Goal: Navigation & Orientation: Find specific page/section

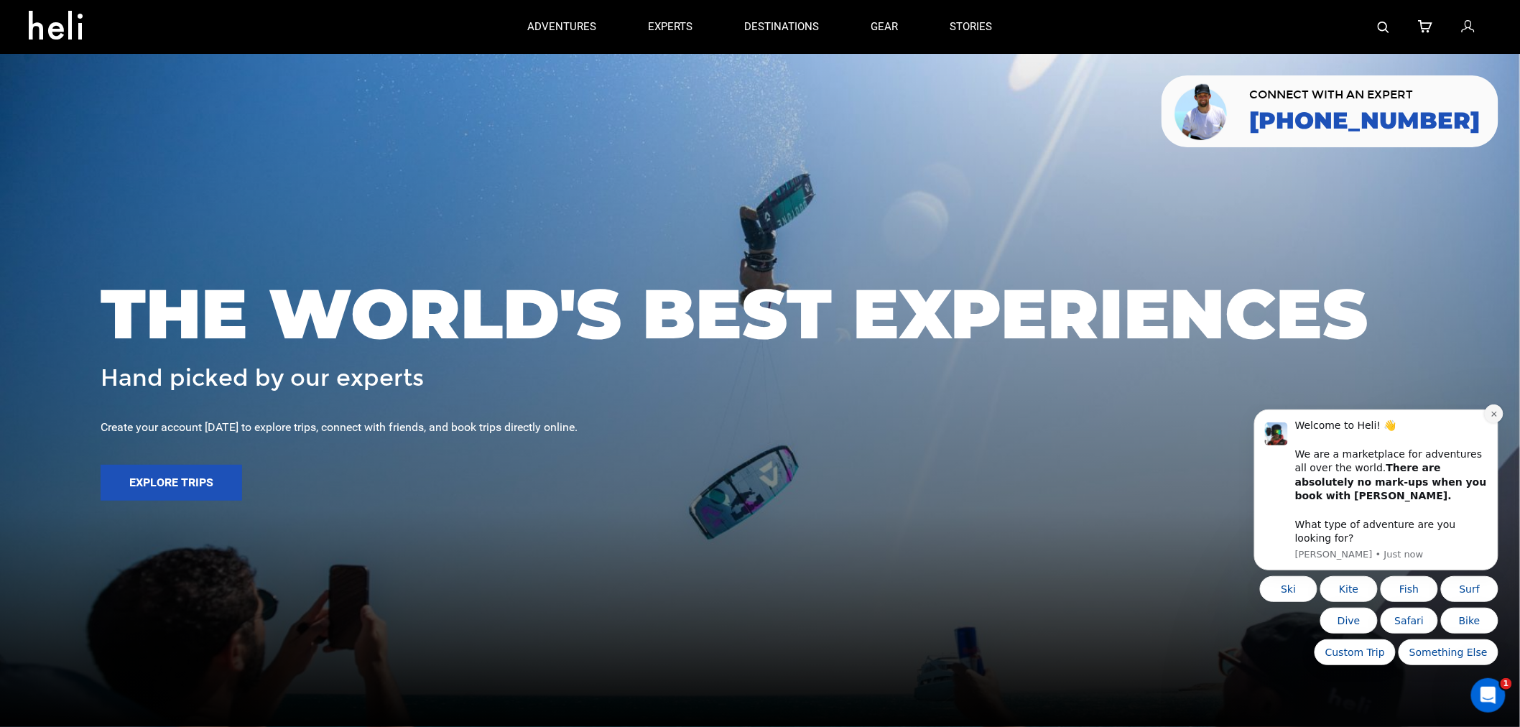
click at [1494, 416] on icon "Dismiss notification" at bounding box center [1492, 413] width 5 height 5
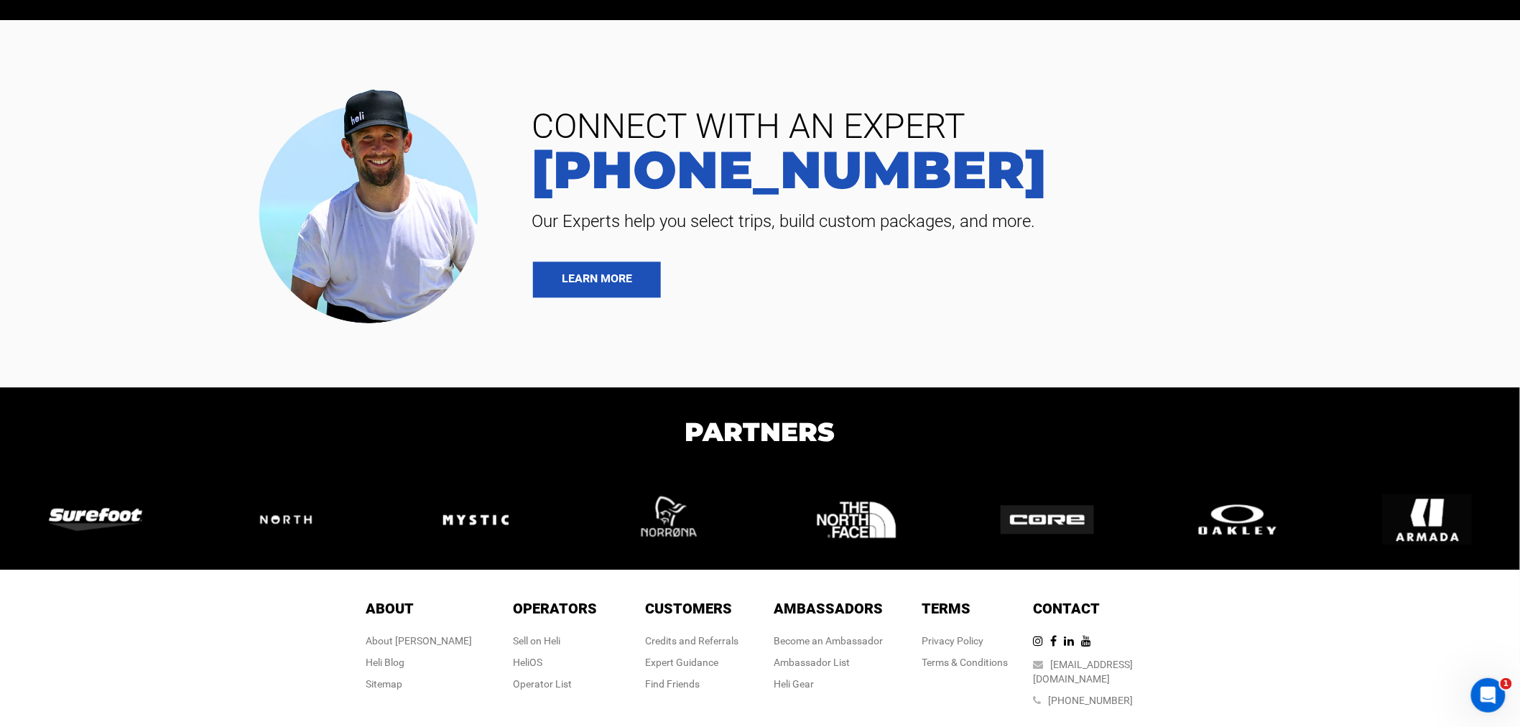
scroll to position [3512, 0]
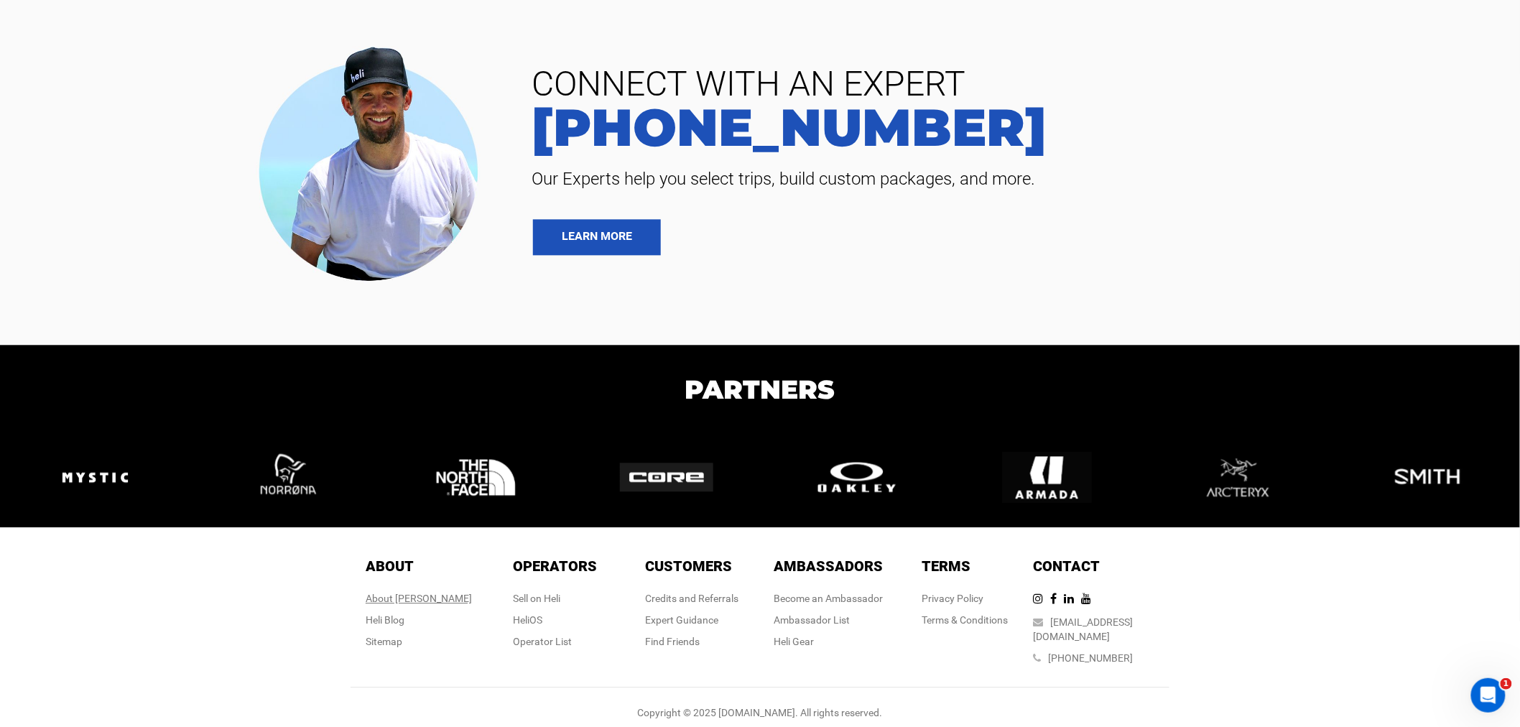
click at [436, 598] on div "About [PERSON_NAME]" at bounding box center [419, 598] width 106 height 14
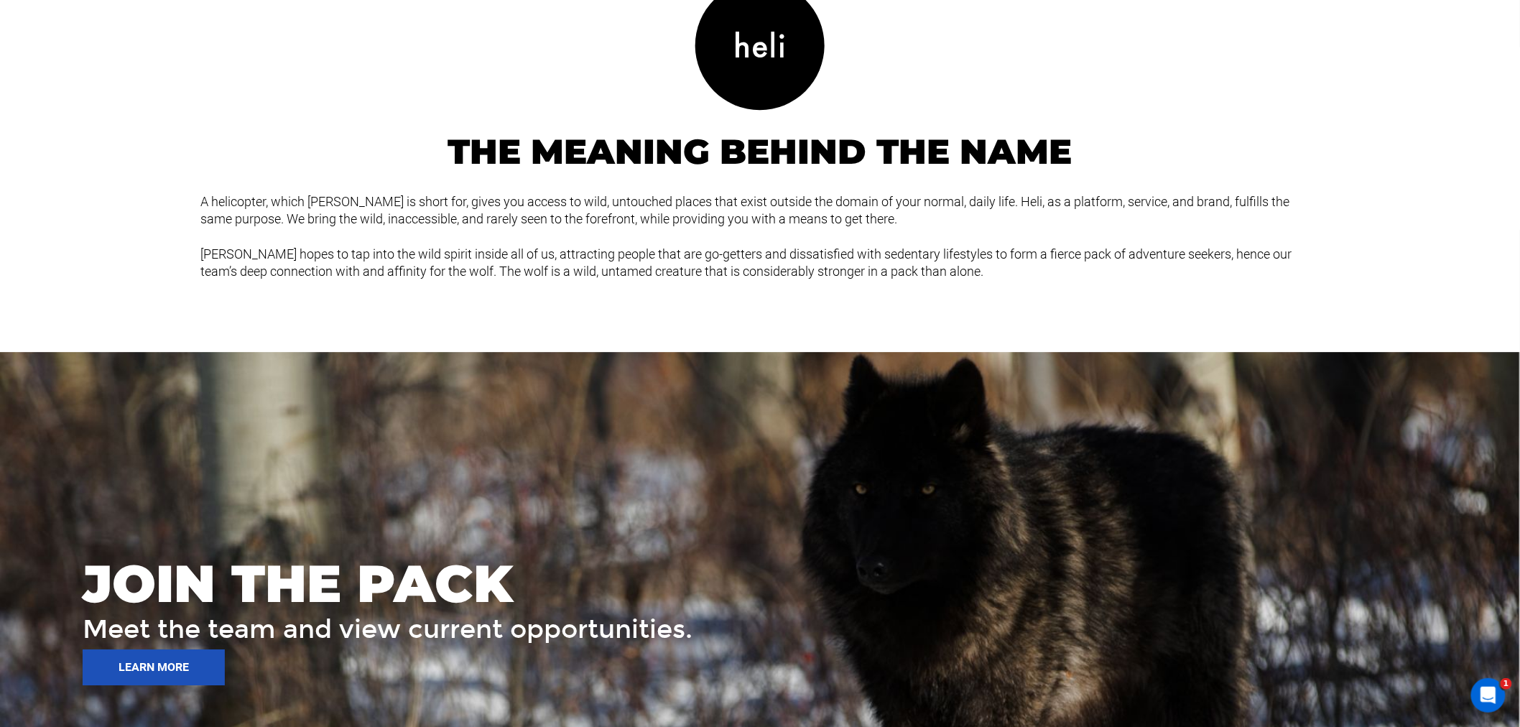
scroll to position [1995, 0]
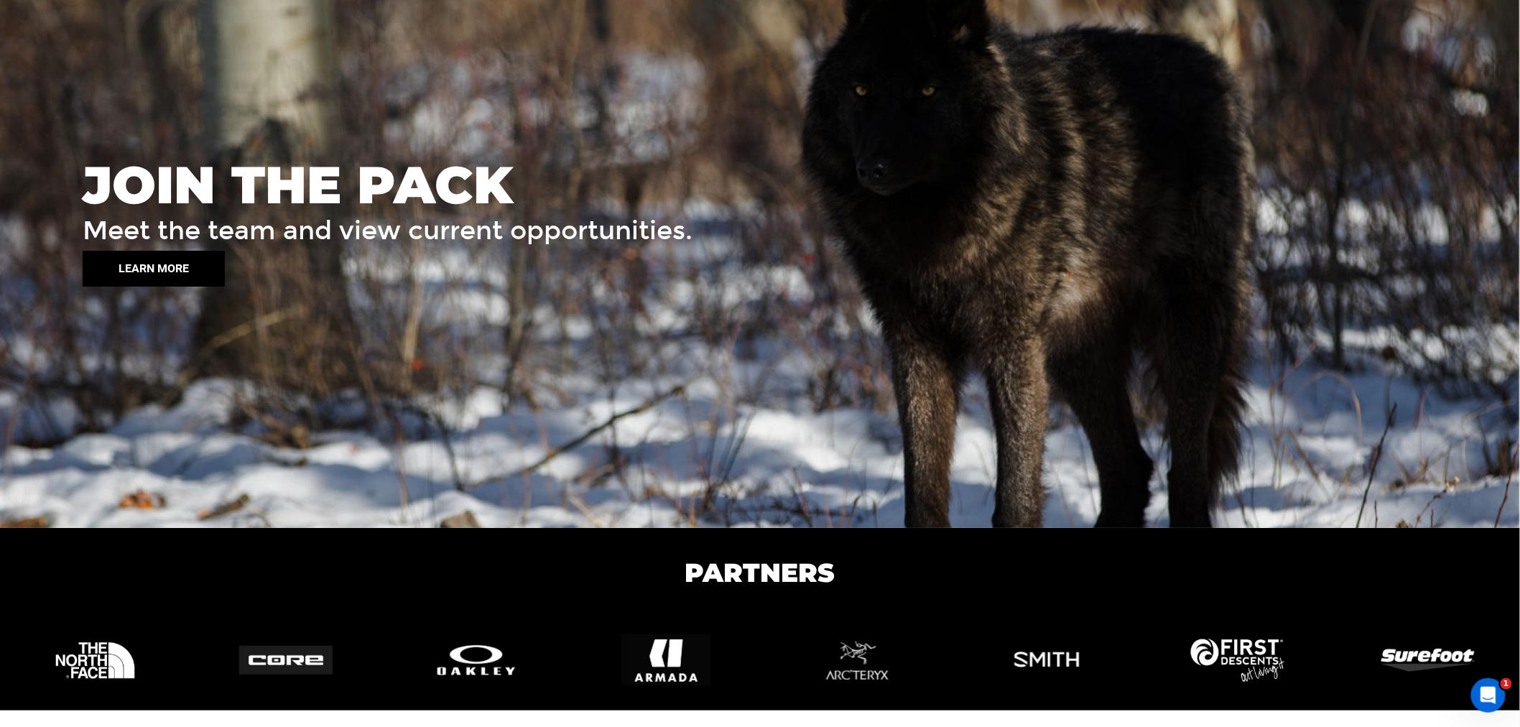
click at [174, 266] on button "LEARN MORE" at bounding box center [154, 269] width 142 height 36
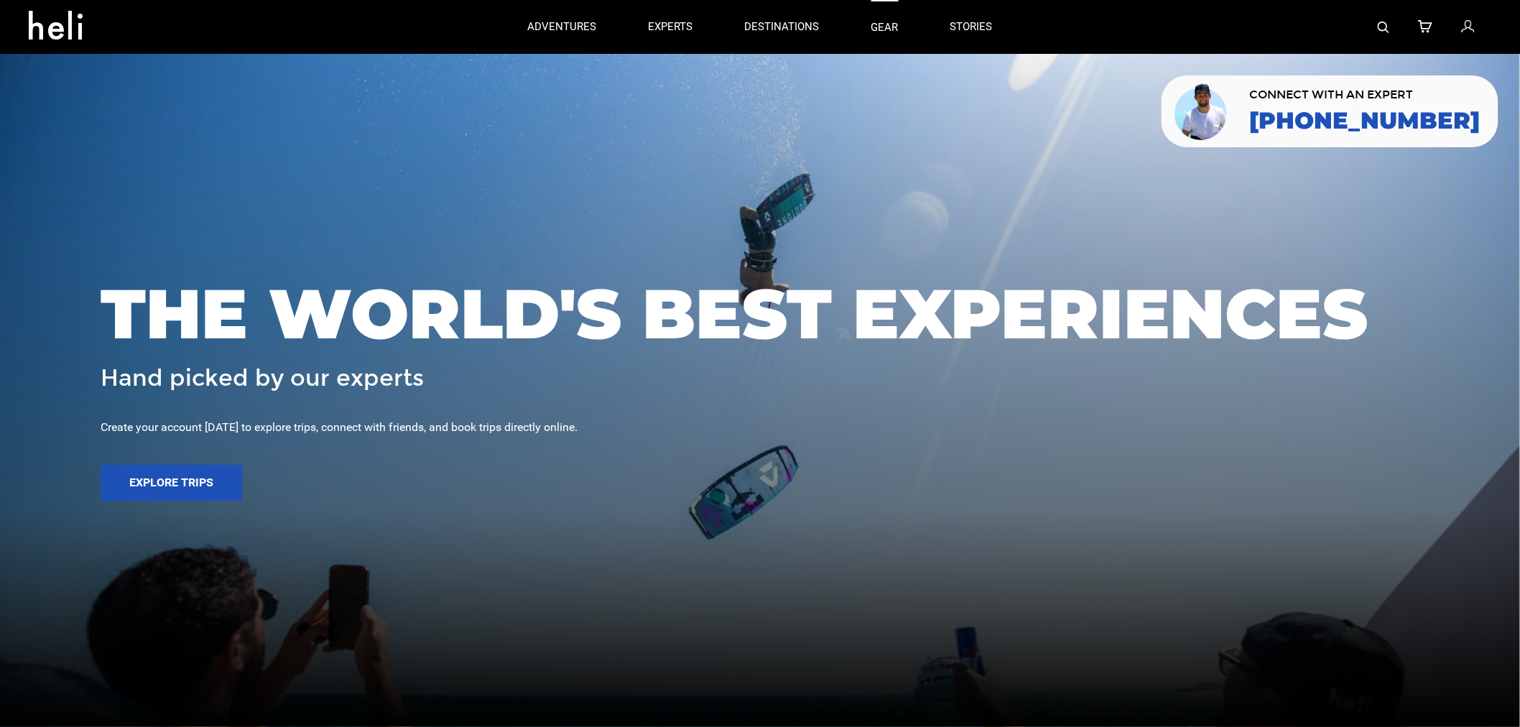
click at [888, 27] on link "gear" at bounding box center [884, 27] width 27 height 54
